Goal: Information Seeking & Learning: Find specific fact

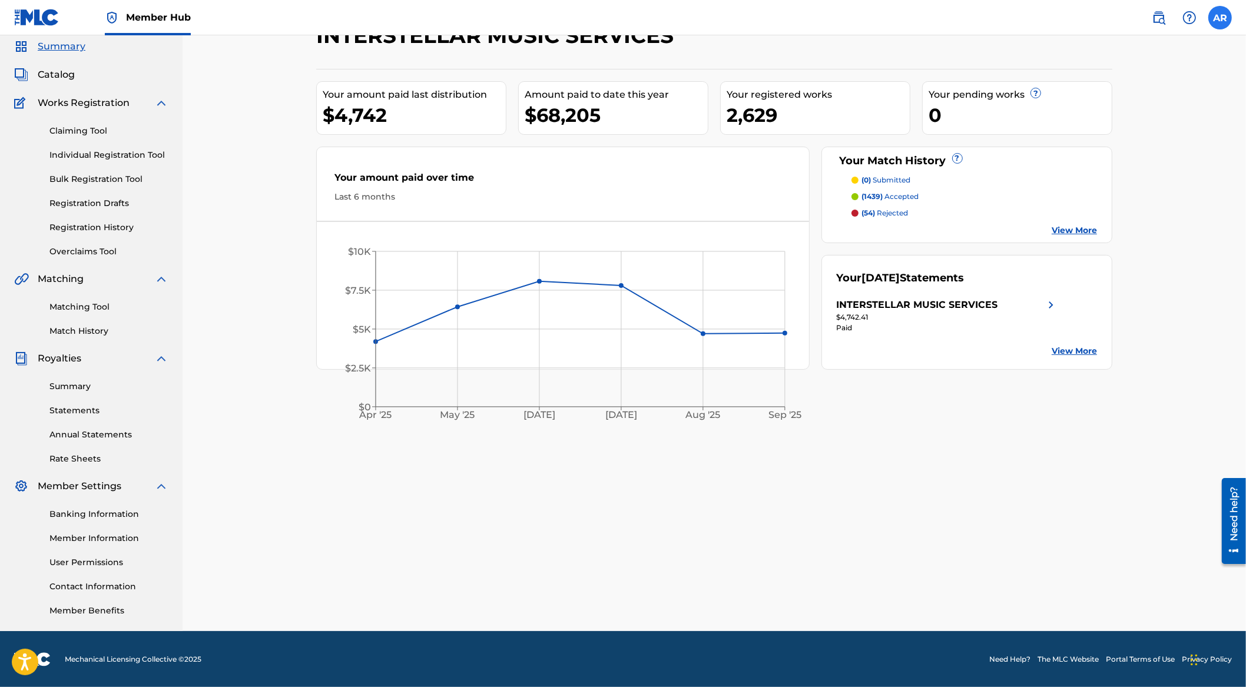
click at [1215, 21] on label at bounding box center [1221, 18] width 24 height 24
click at [1220, 18] on input "AR [PERSON_NAME] [PERSON_NAME][EMAIL_ADDRESS][DOMAIN_NAME] Notification Prefere…" at bounding box center [1220, 18] width 0 height 0
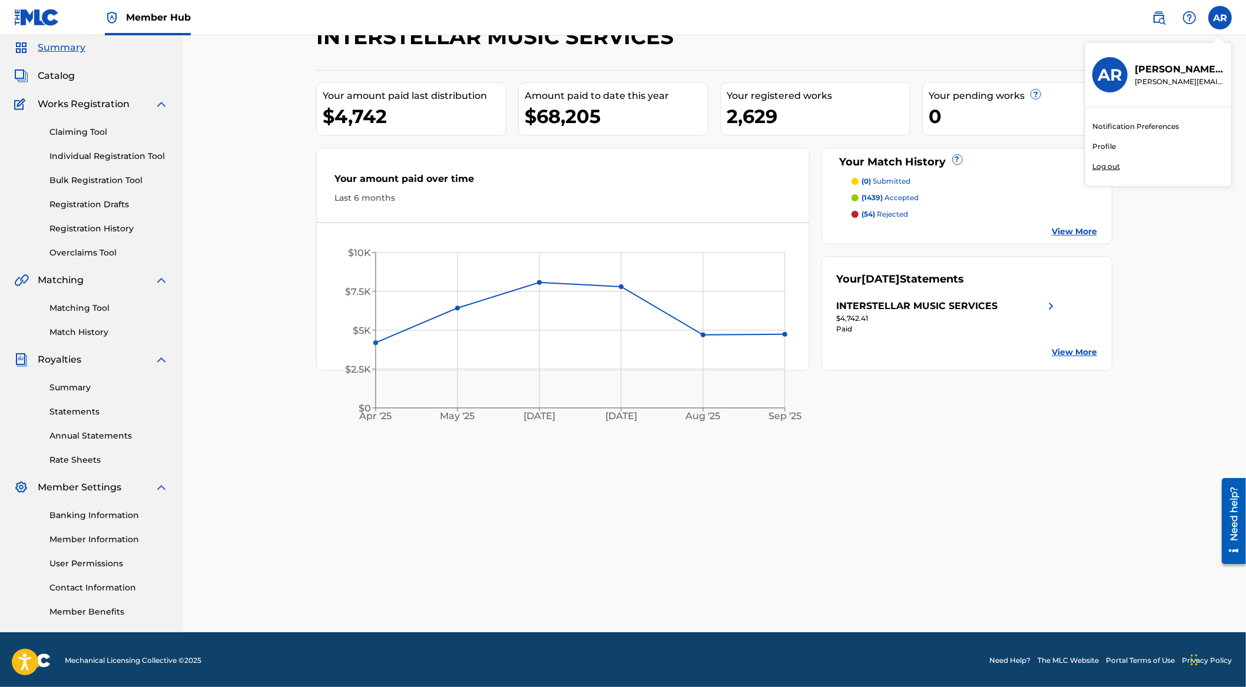
click at [1144, 235] on div "INTERSTELLAR MUSIC SERVICES Your amount paid last distribution $4,742 Amount pa…" at bounding box center [715, 313] width 1064 height 638
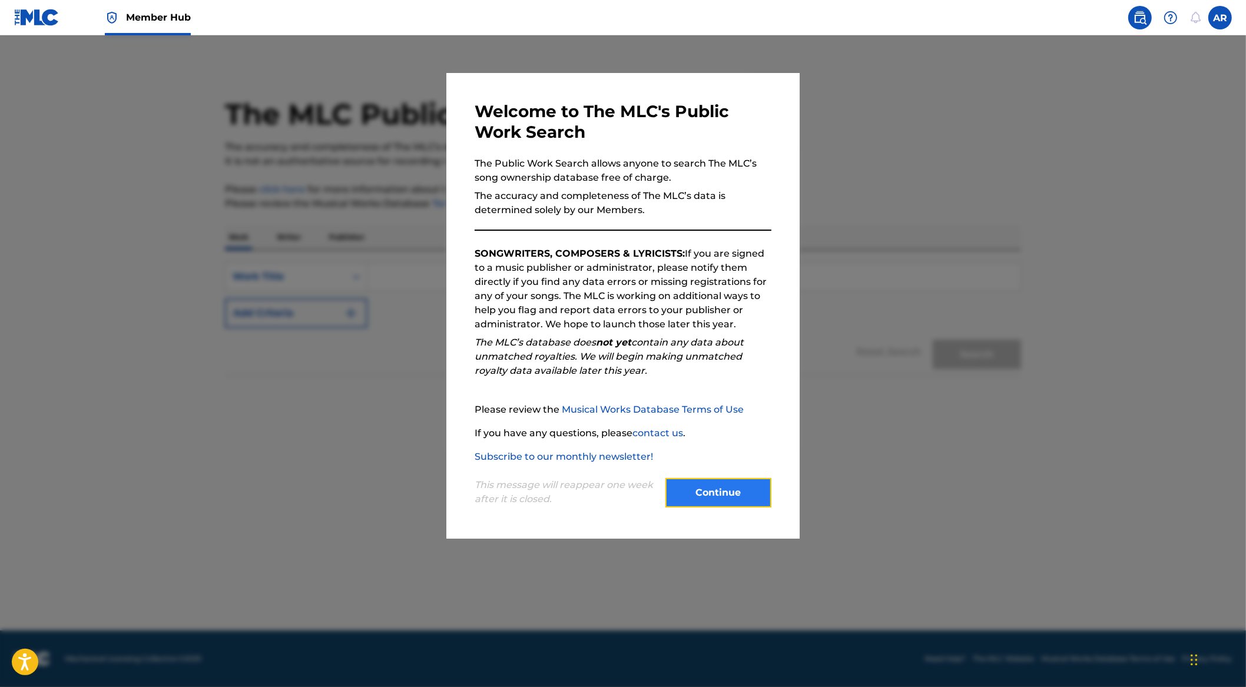
click at [707, 504] on button "Continue" at bounding box center [719, 492] width 106 height 29
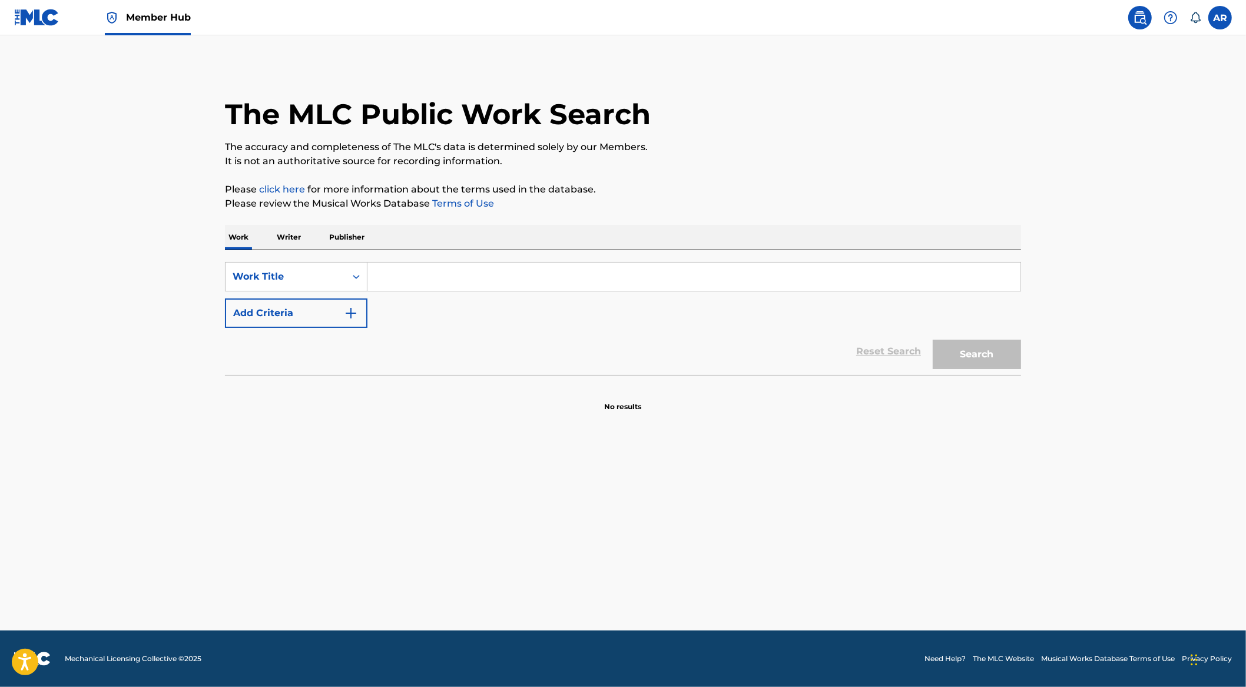
click at [350, 240] on p "Publisher" at bounding box center [347, 237] width 42 height 25
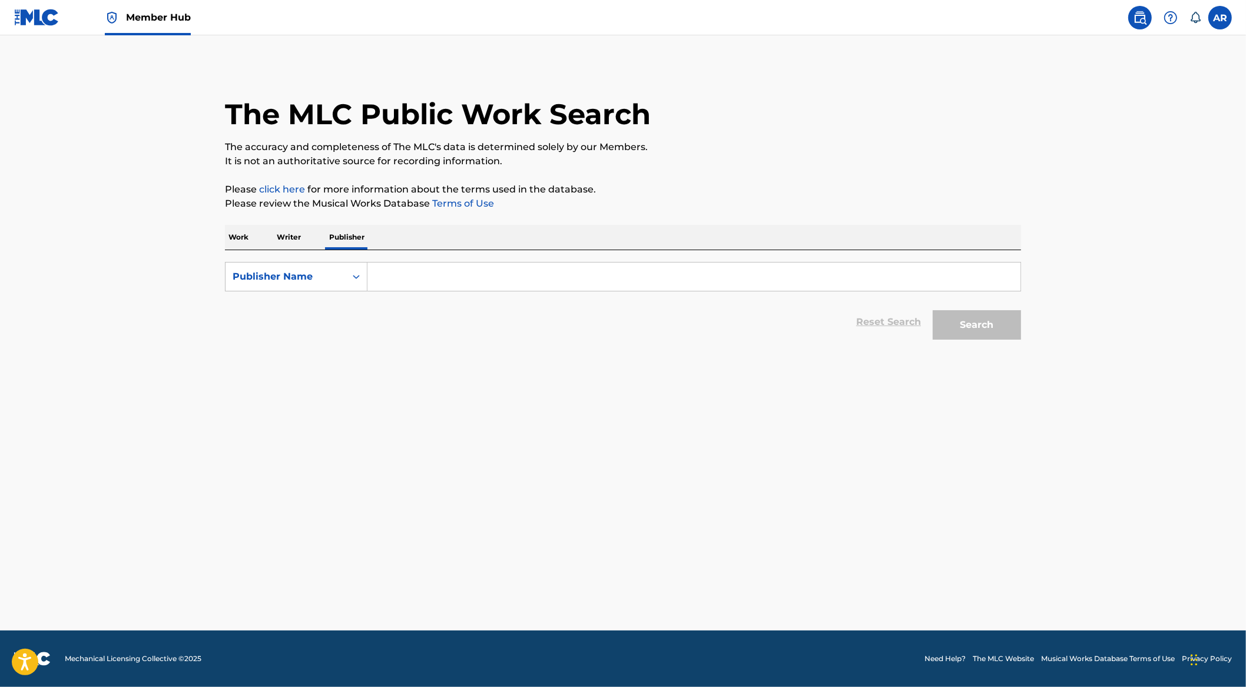
click at [404, 270] on input "Search Form" at bounding box center [694, 277] width 653 height 28
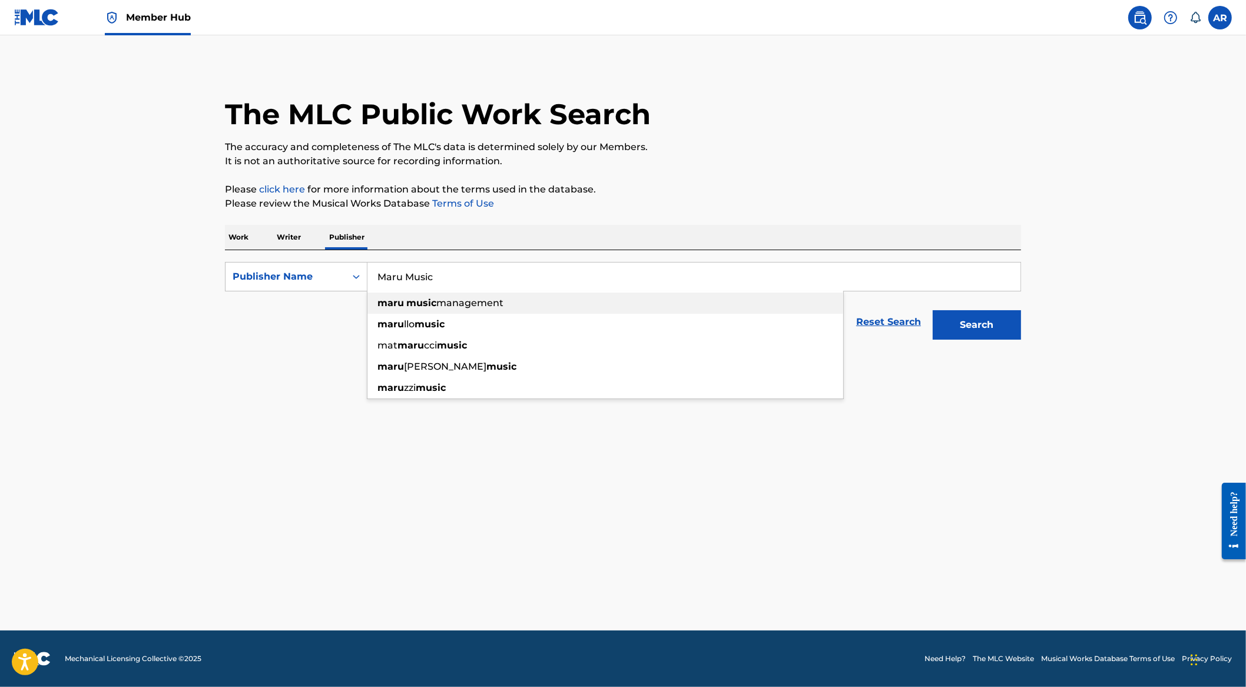
click at [408, 300] on strong "music" at bounding box center [421, 302] width 30 height 11
type input "maru music management"
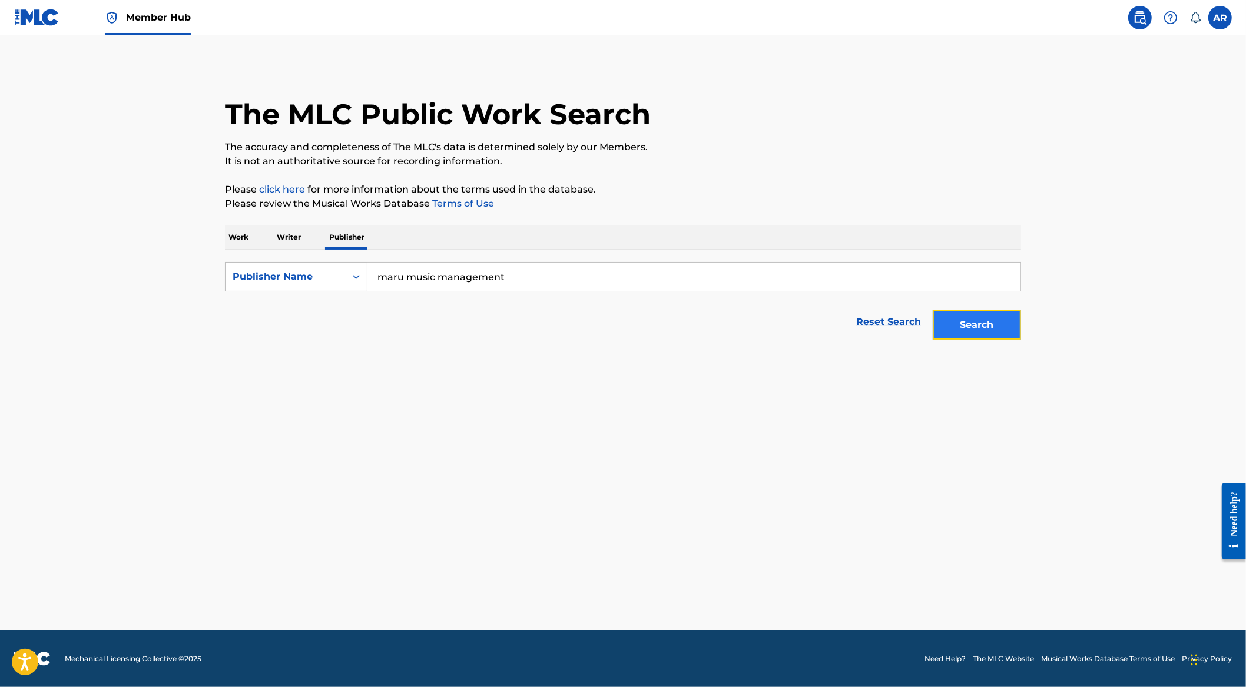
click at [975, 332] on button "Search" at bounding box center [977, 324] width 88 height 29
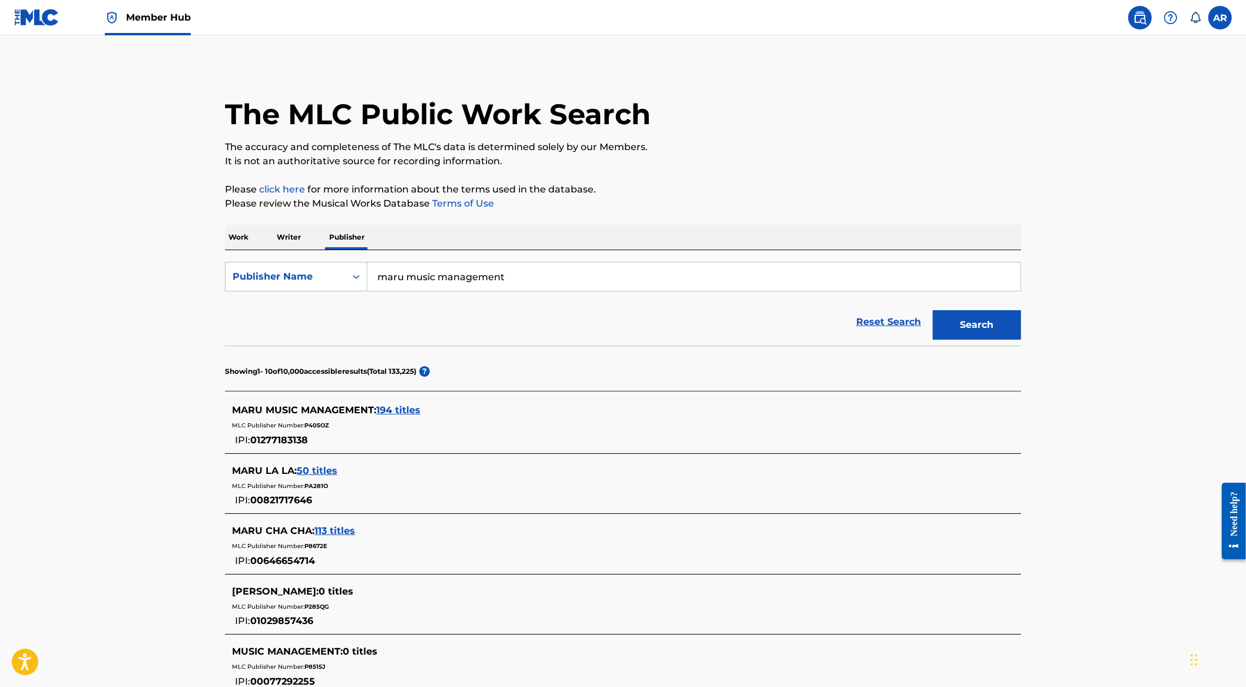
click at [409, 410] on span "194 titles" at bounding box center [398, 410] width 44 height 11
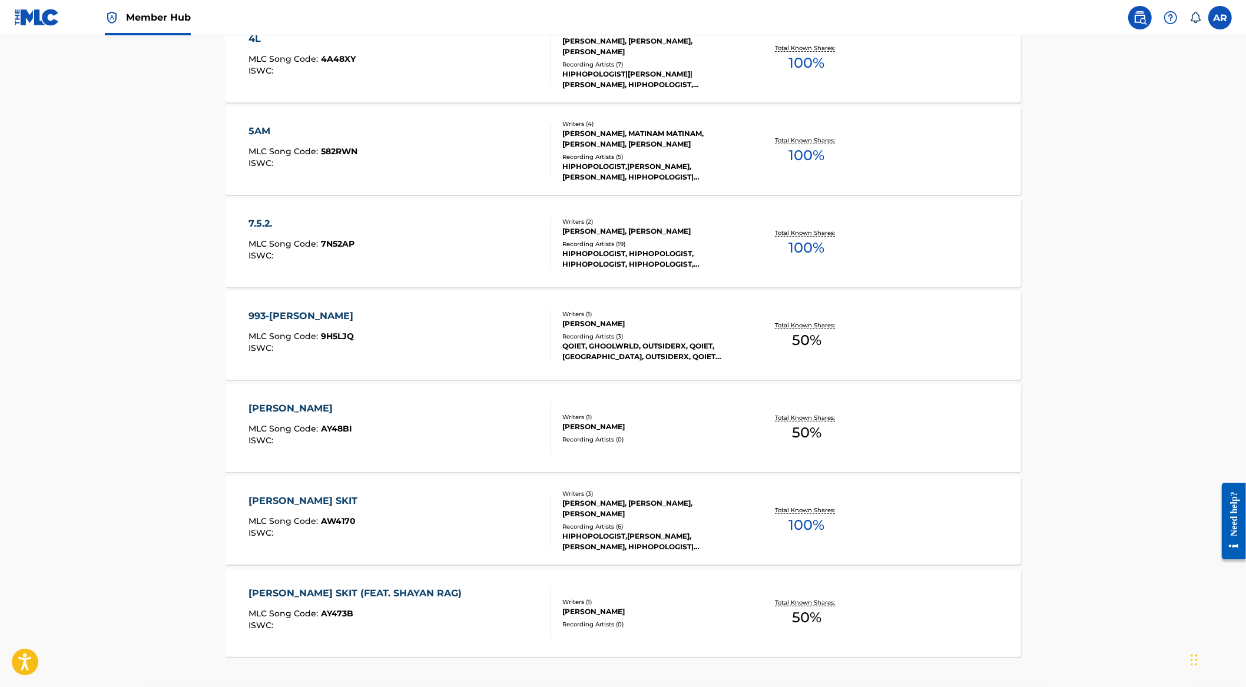
scroll to position [802, 0]
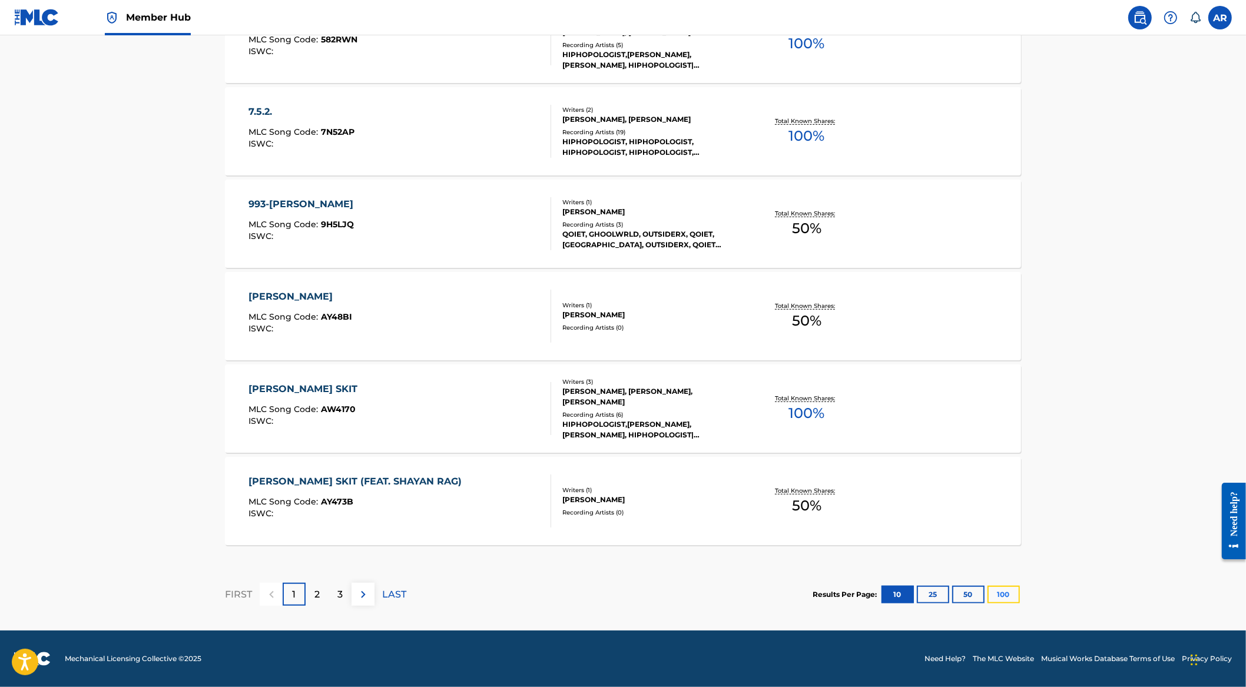
click at [998, 590] on button "100" at bounding box center [1004, 595] width 32 height 18
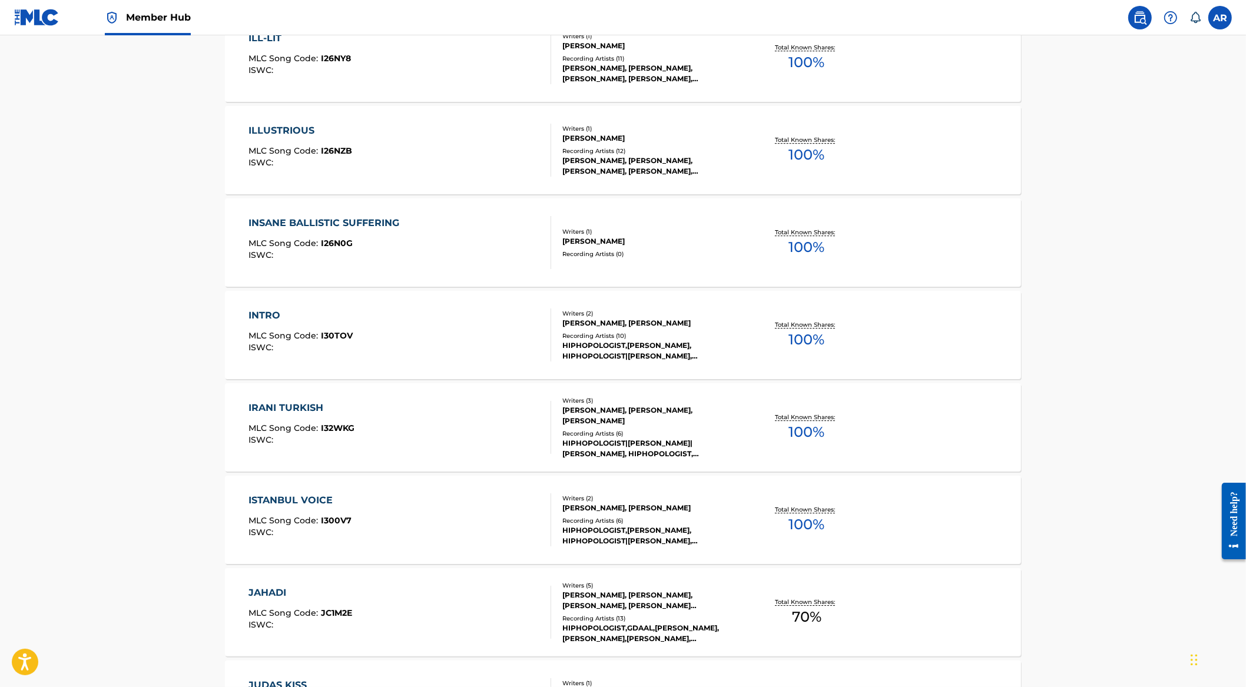
scroll to position [9123, 0]
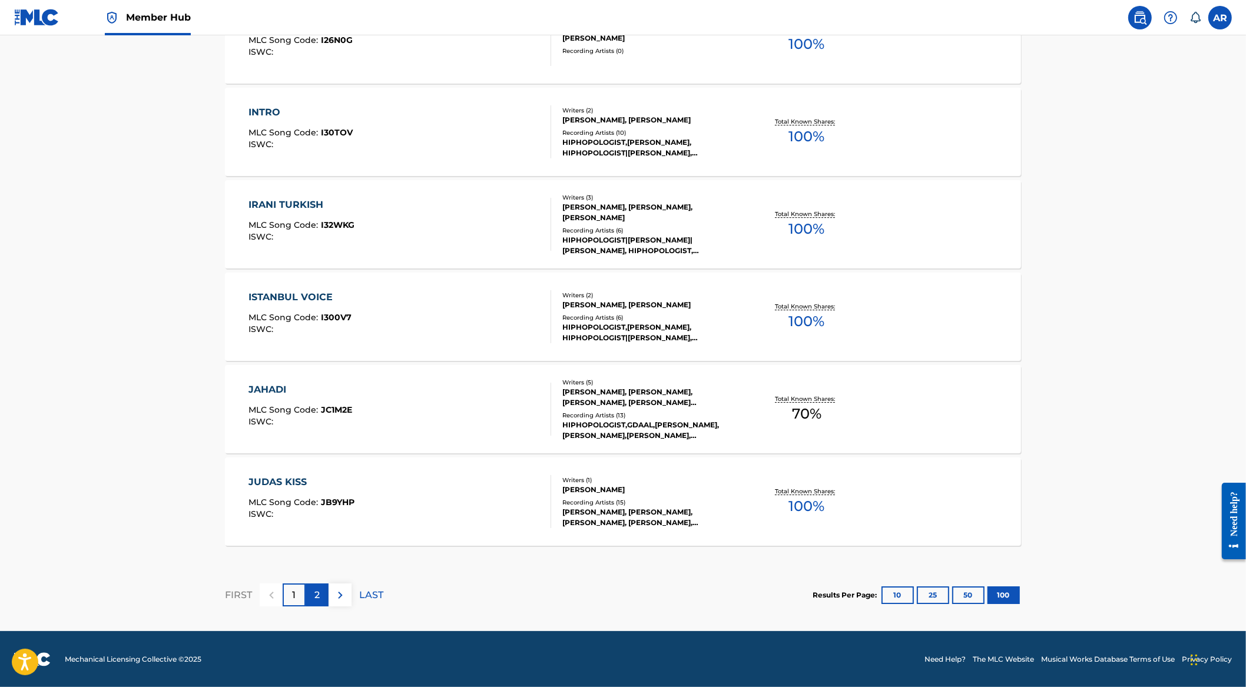
click at [313, 586] on div "2" at bounding box center [317, 595] width 23 height 23
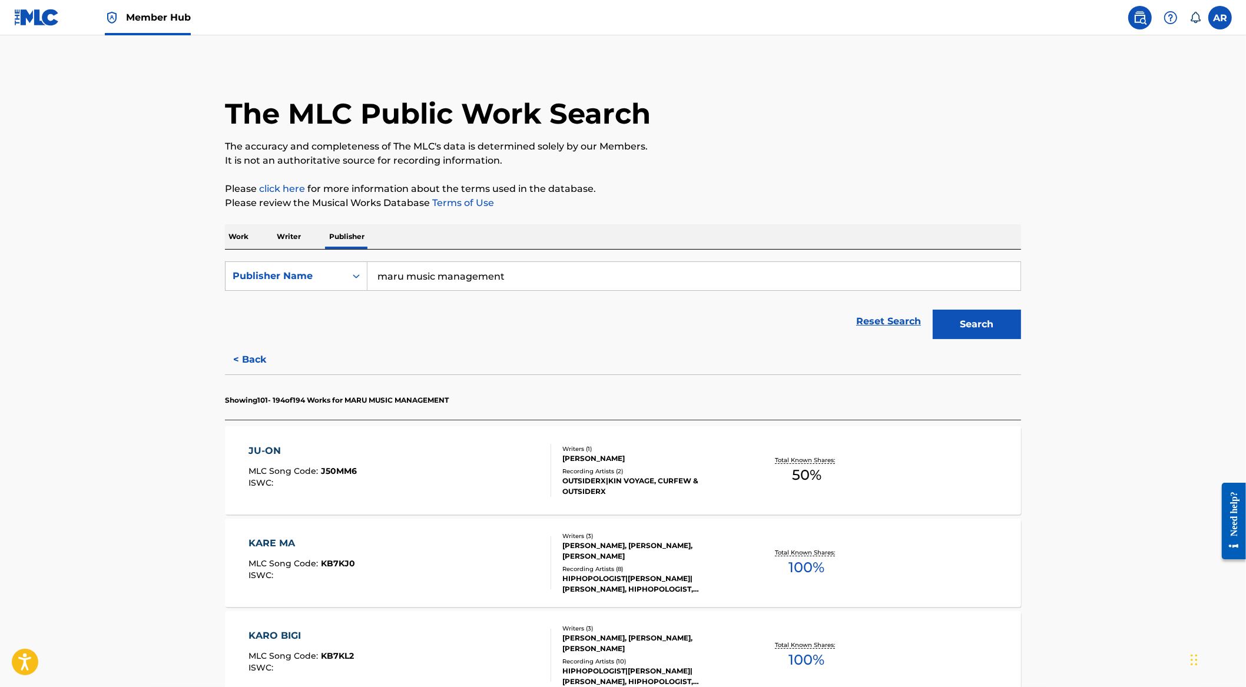
scroll to position [0, 0]
